Goal: Complete application form

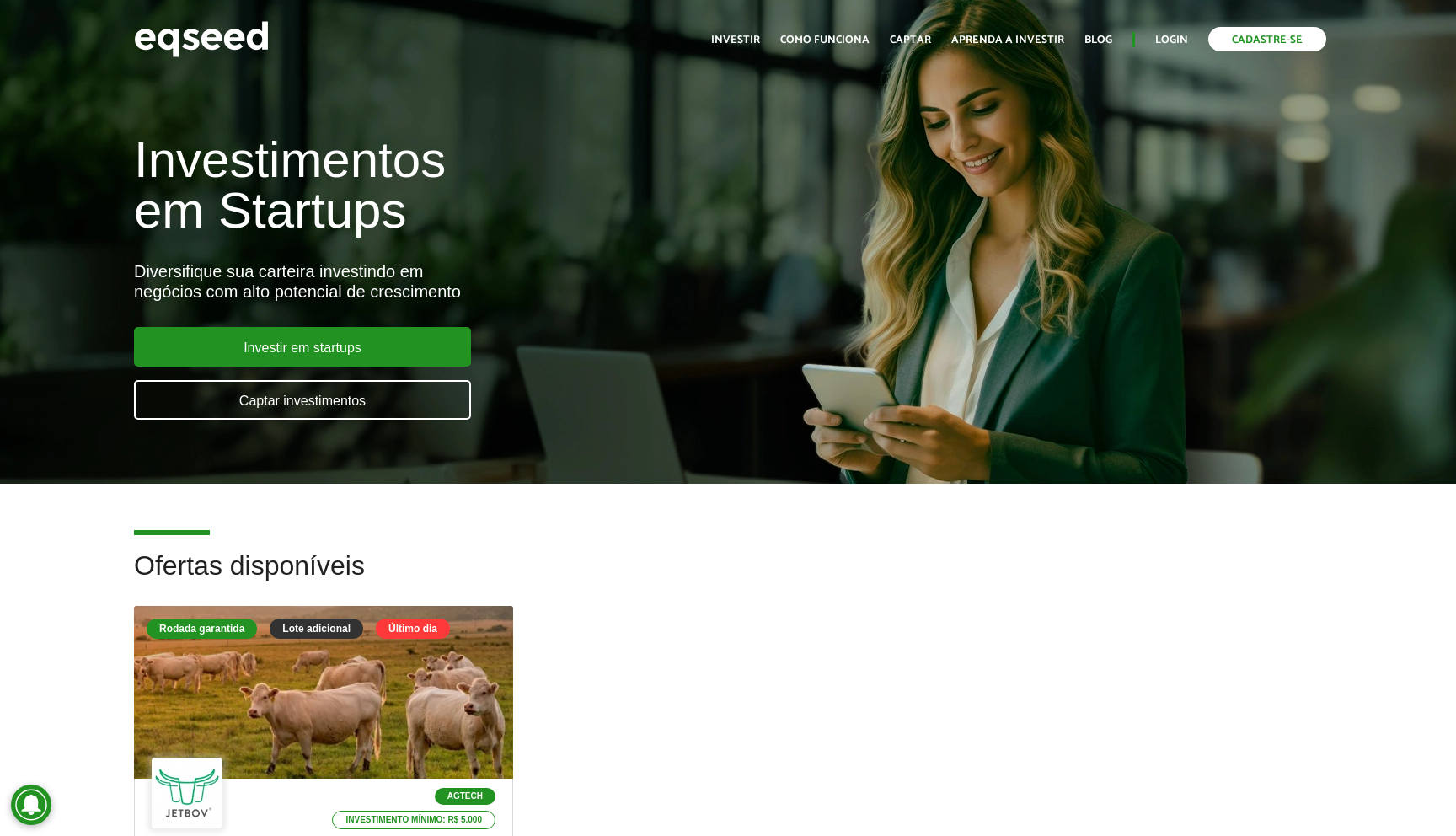
click at [1227, 37] on link "Cadastre-se" at bounding box center [1268, 40] width 118 height 25
click at [916, 44] on link "Captar" at bounding box center [910, 40] width 41 height 11
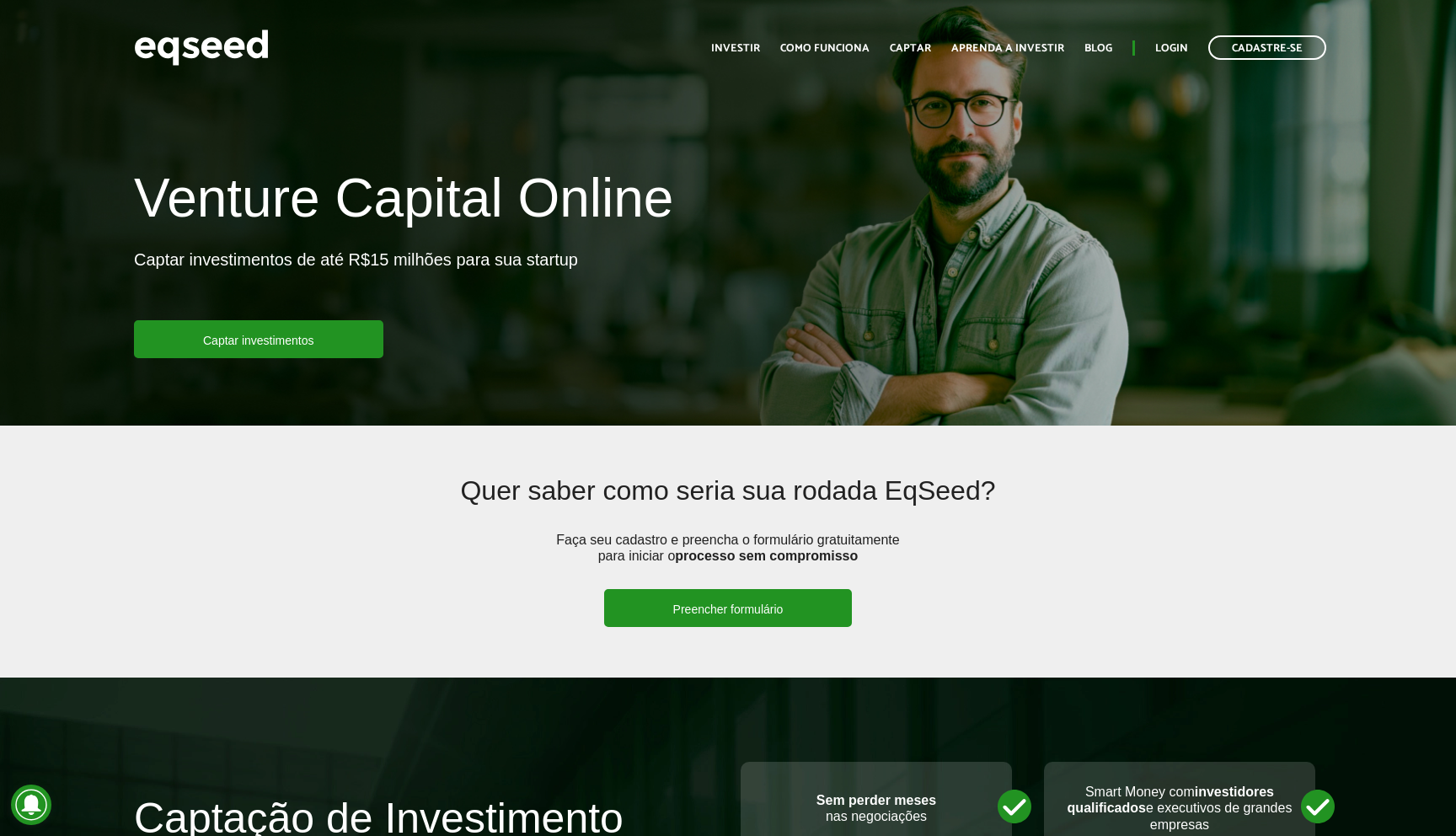
click at [679, 618] on link "Preencher formulário" at bounding box center [728, 607] width 248 height 38
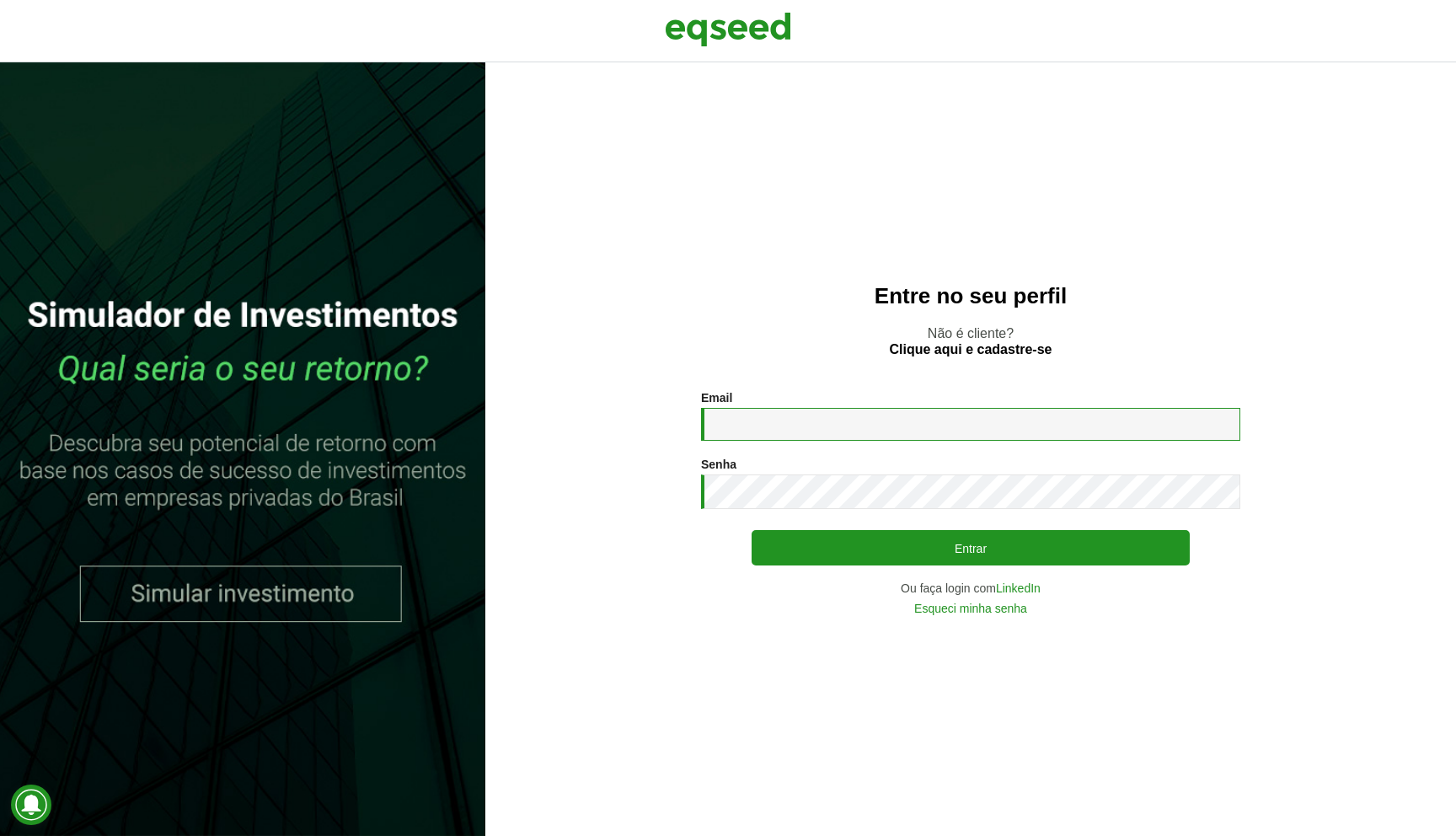
type input "**********"
click at [1001, 348] on link "Clique aqui e cadastre-se" at bounding box center [971, 349] width 163 height 13
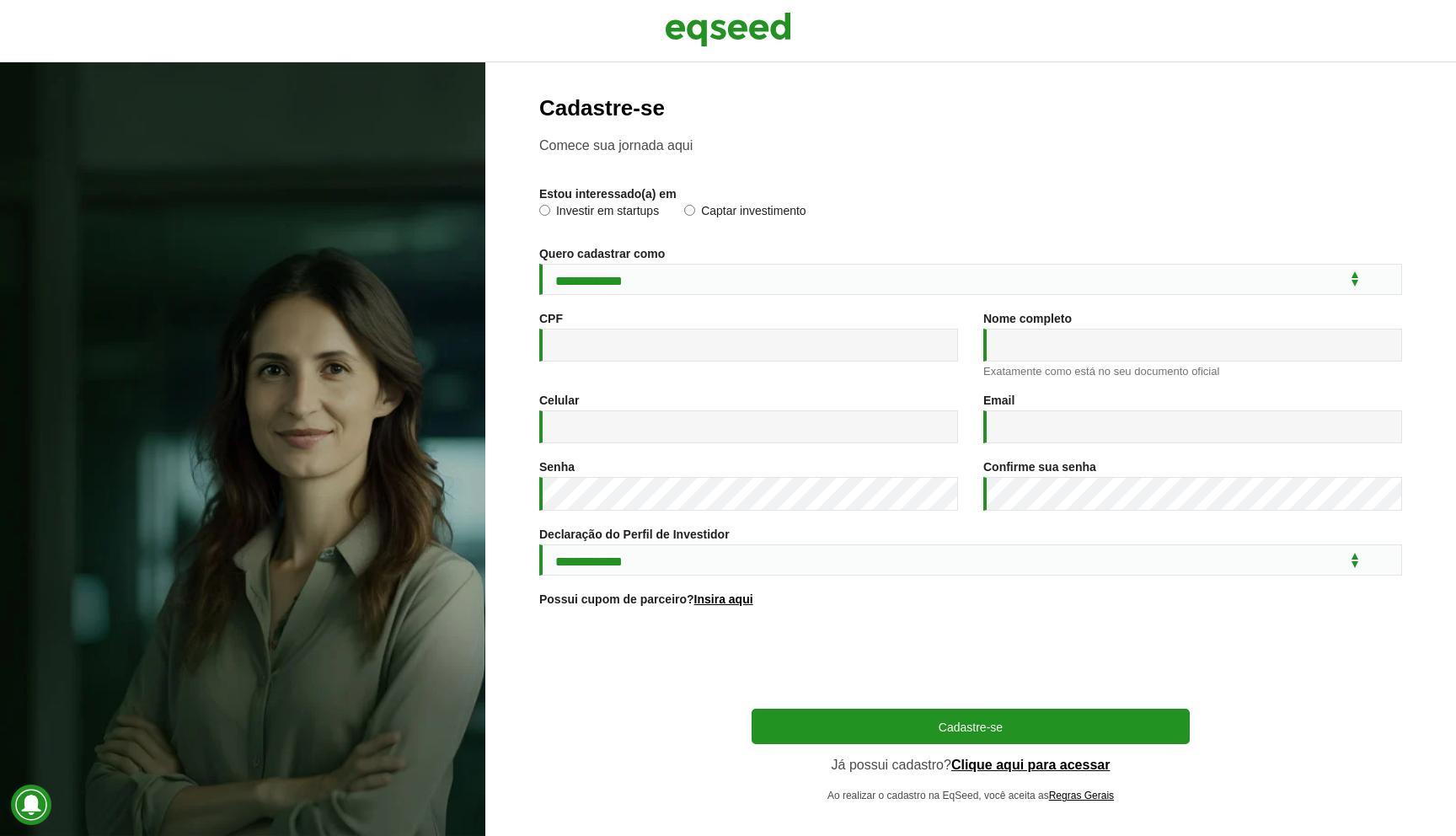
scroll to position [28, 0]
